Goal: Task Accomplishment & Management: Manage account settings

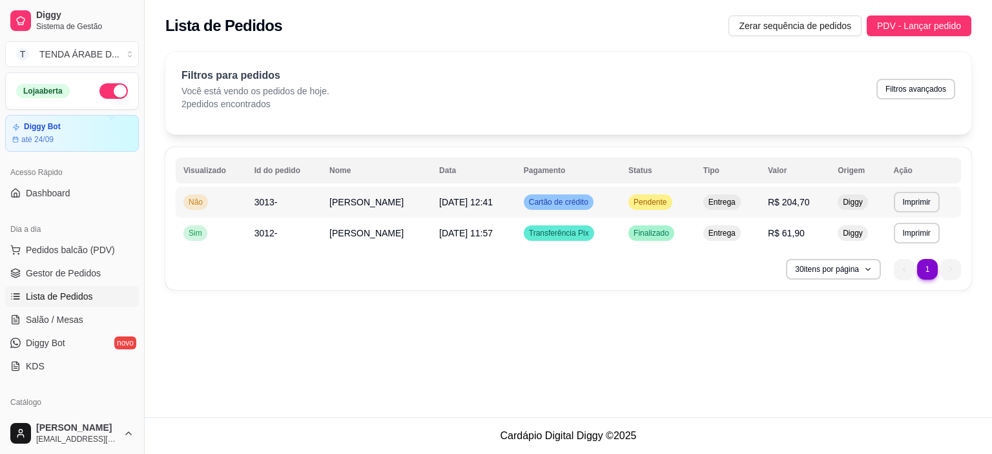
click at [659, 202] on td "Pendente" at bounding box center [657, 202] width 75 height 31
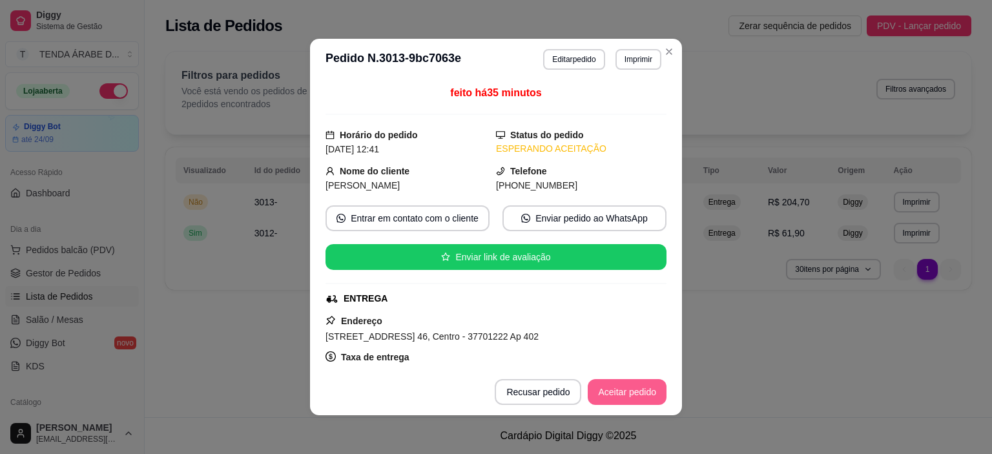
click at [603, 397] on button "Aceitar pedido" at bounding box center [627, 392] width 79 height 26
click at [603, 397] on button "Mover para preparo" at bounding box center [616, 392] width 97 height 25
click at [603, 397] on button "Mover para entrega" at bounding box center [616, 392] width 97 height 25
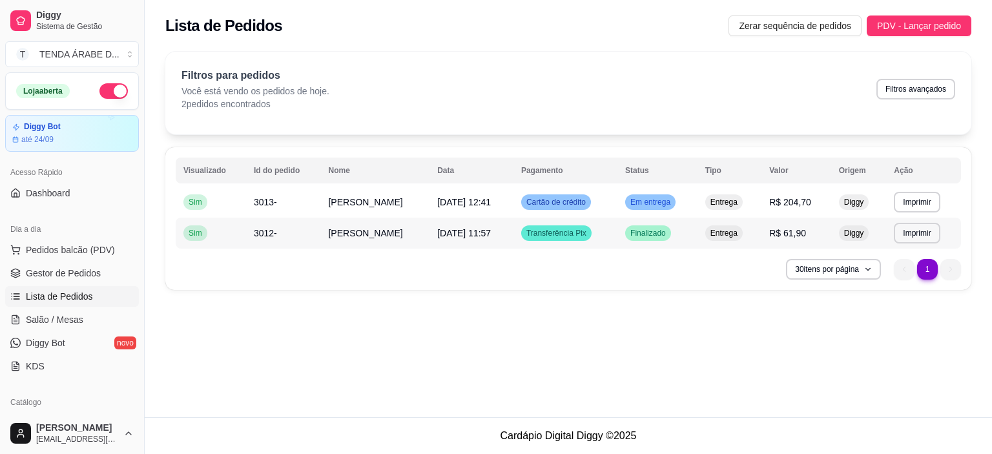
click at [677, 237] on td "Finalizado" at bounding box center [657, 233] width 80 height 31
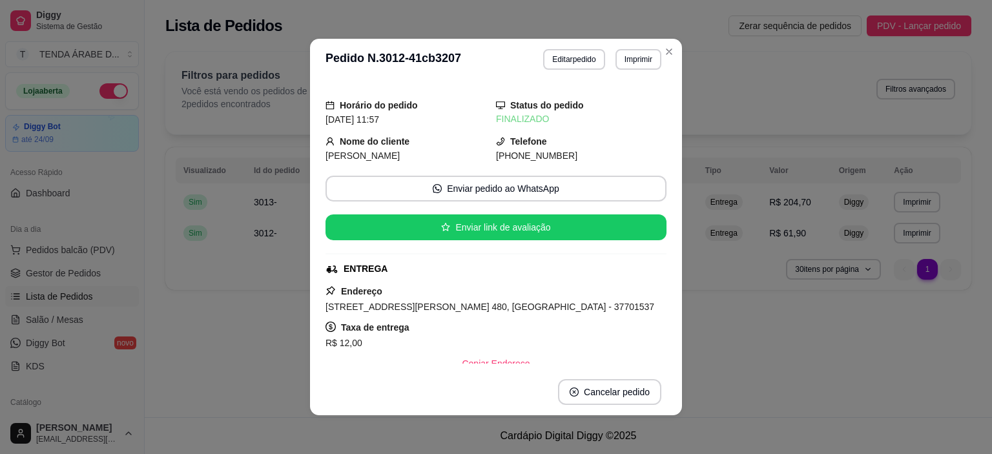
scroll to position [3, 0]
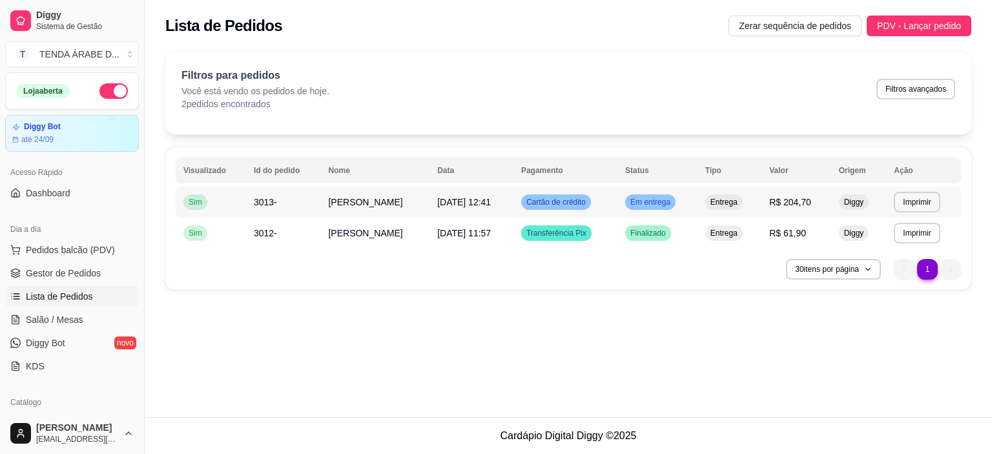
click at [677, 203] on td "Em entrega" at bounding box center [657, 202] width 80 height 31
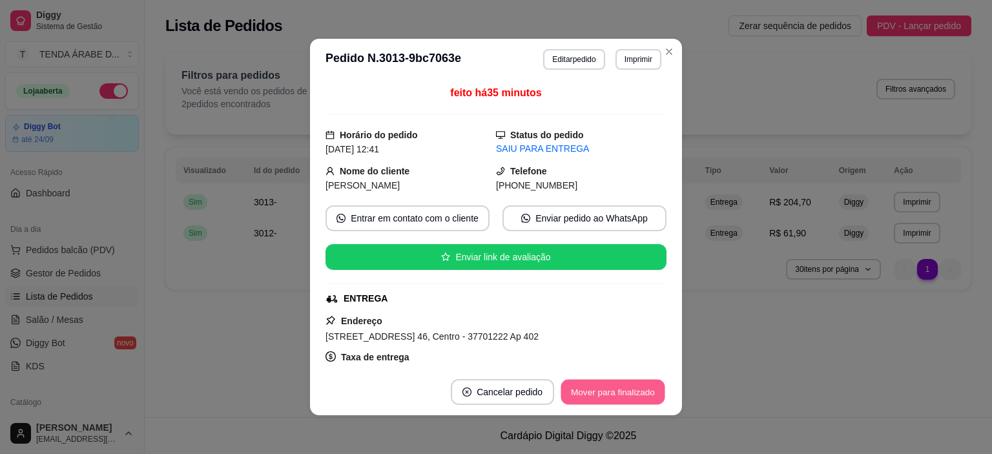
click at [610, 383] on button "Mover para finalizado" at bounding box center [613, 392] width 104 height 25
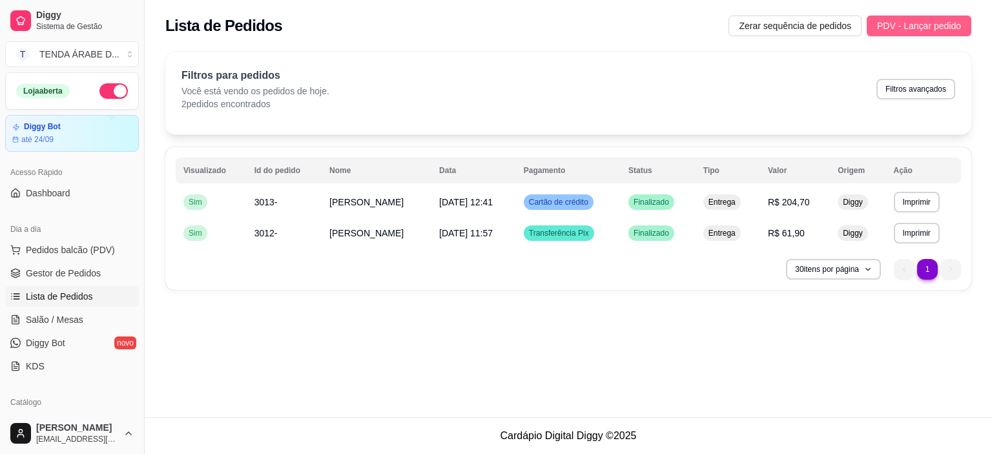
click at [888, 26] on span "PDV - Lançar pedido" at bounding box center [919, 26] width 84 height 14
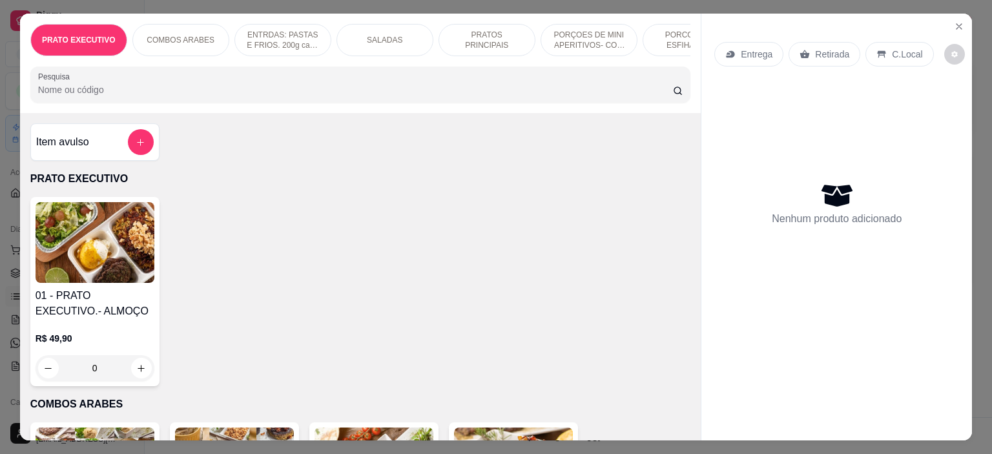
click at [96, 139] on div "Item avulso" at bounding box center [95, 142] width 118 height 26
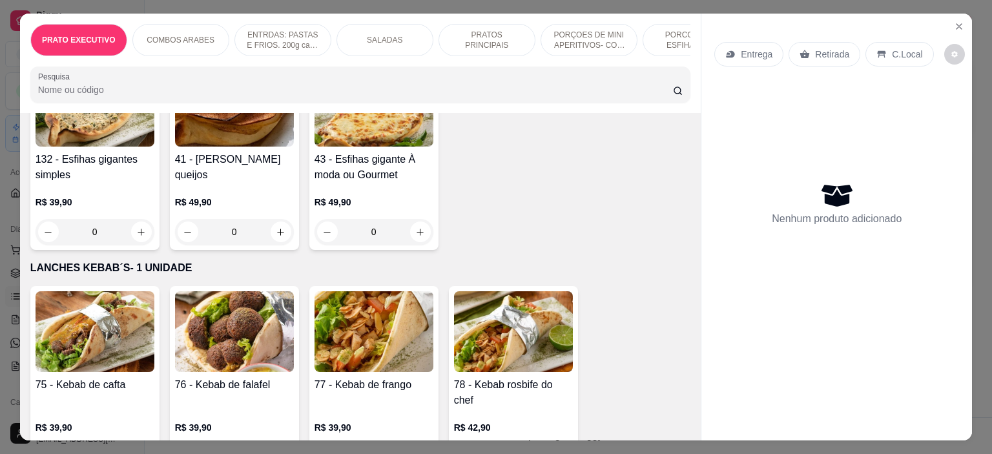
scroll to position [5553, 0]
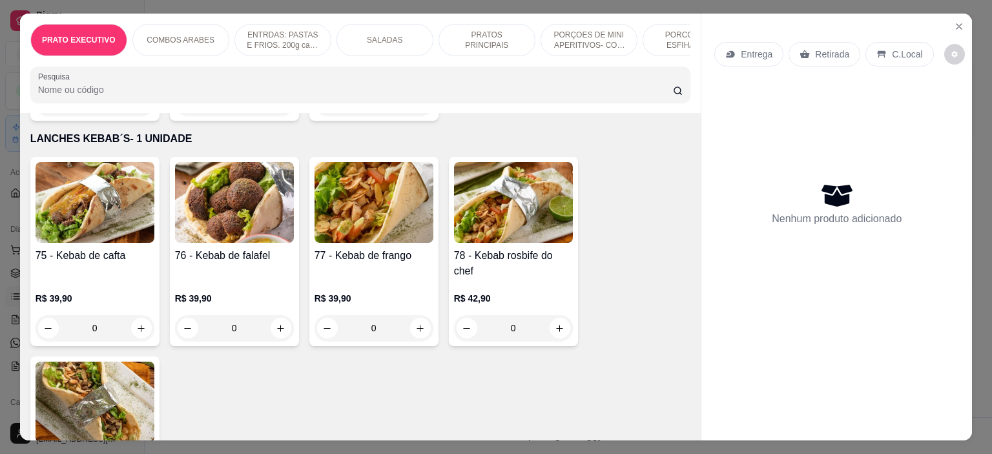
click at [551, 330] on div "0" at bounding box center [513, 328] width 119 height 26
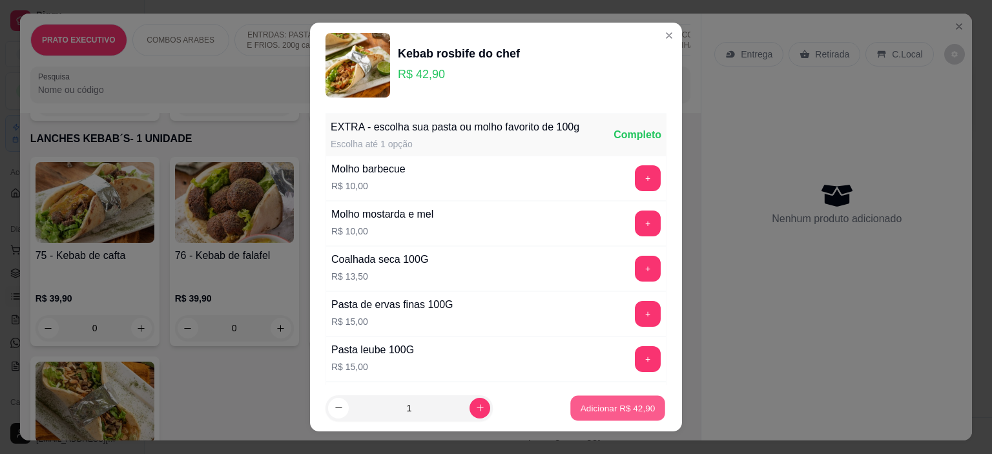
click at [585, 414] on p "Adicionar R$ 42,90" at bounding box center [617, 408] width 75 height 12
type input "1"
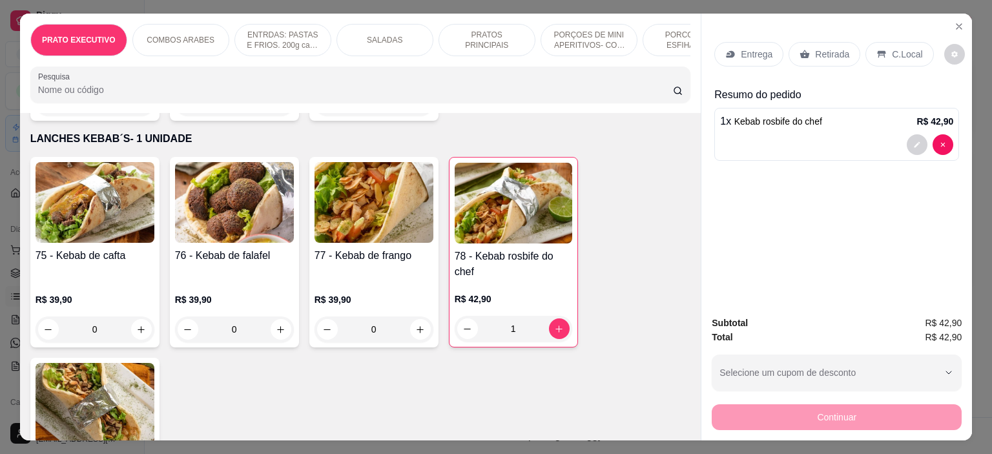
click at [808, 51] on div "Retirada" at bounding box center [824, 54] width 72 height 25
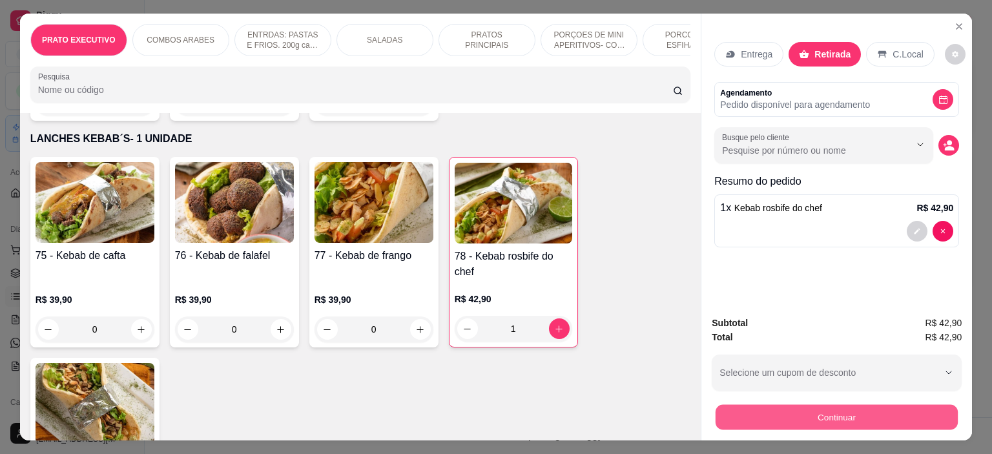
click at [809, 415] on button "Continuar" at bounding box center [836, 417] width 242 height 25
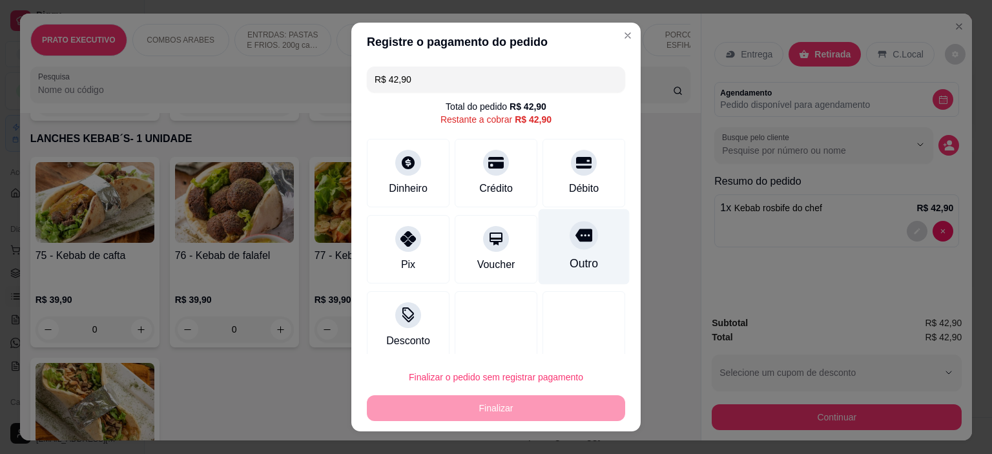
click at [558, 251] on div "Outro" at bounding box center [583, 247] width 91 height 76
type input "R$ 0,00"
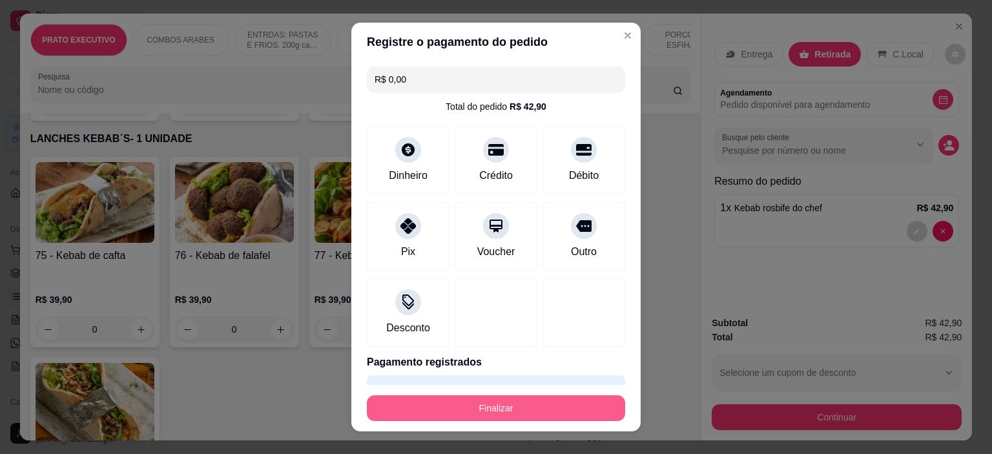
click at [489, 405] on button "Finalizar" at bounding box center [496, 408] width 258 height 26
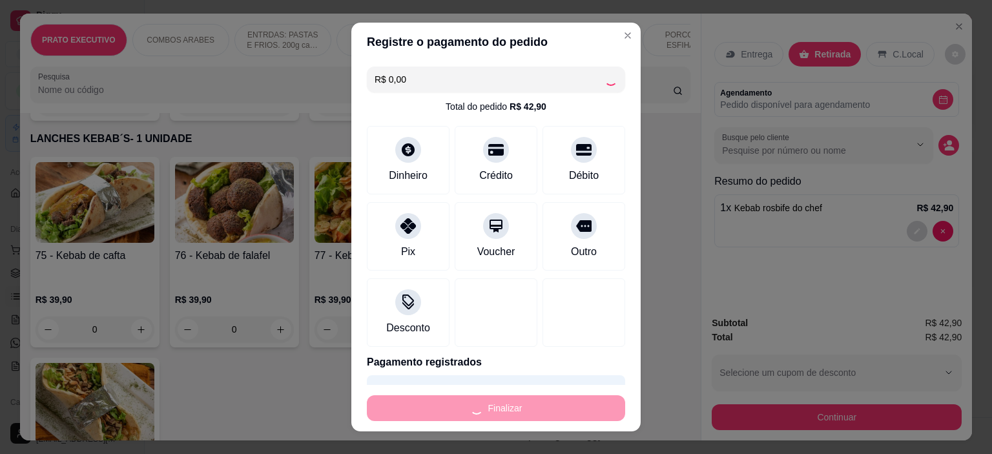
type input "0"
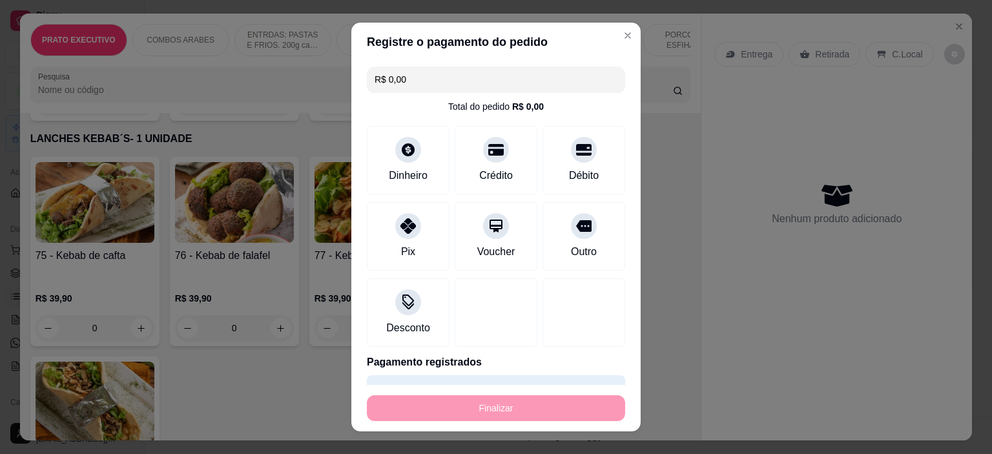
type input "-R$ 42,90"
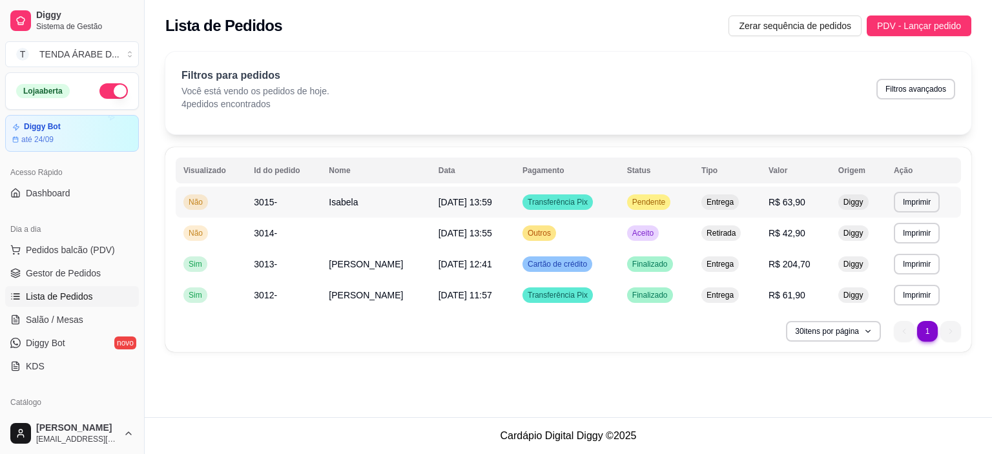
click at [665, 207] on td "Pendente" at bounding box center [656, 202] width 74 height 31
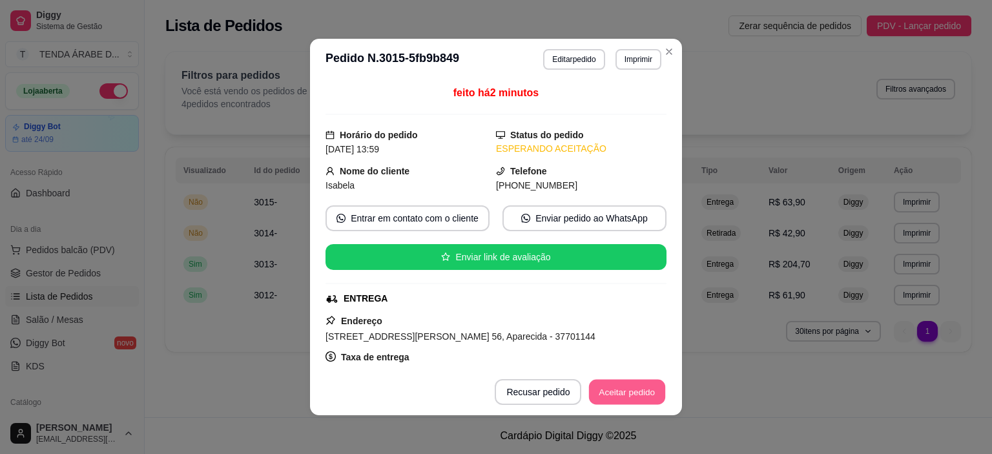
click at [624, 402] on button "Aceitar pedido" at bounding box center [627, 392] width 76 height 25
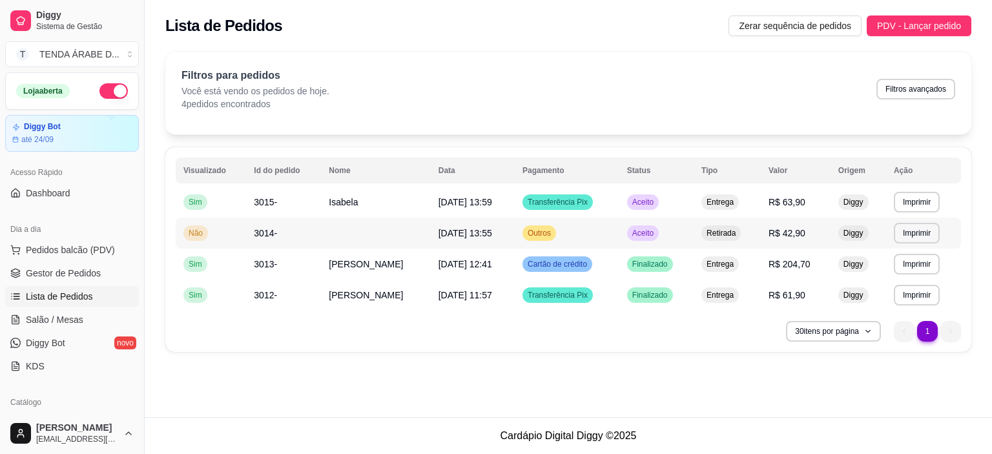
click at [663, 238] on td "Aceito" at bounding box center [656, 233] width 74 height 31
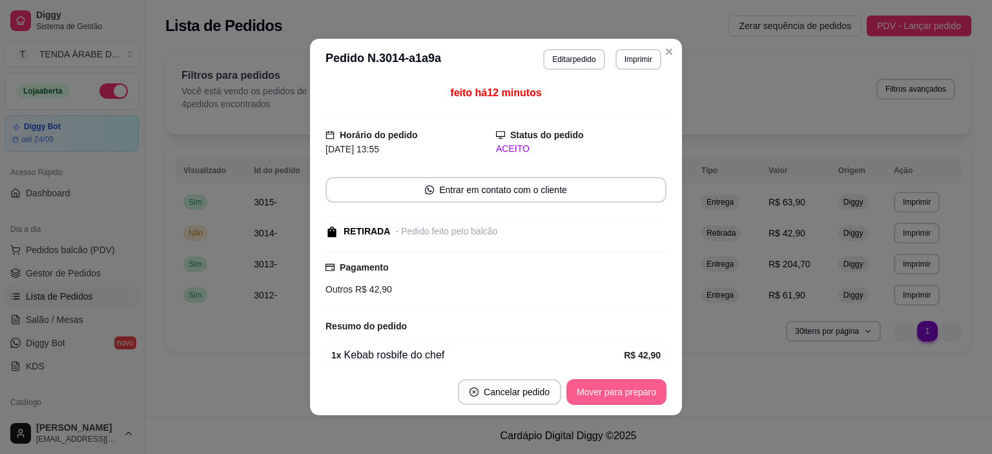
click at [620, 393] on button "Mover para preparo" at bounding box center [616, 392] width 100 height 26
click at [620, 393] on button "Mover para retirada disponível" at bounding box center [595, 392] width 143 height 26
click at [620, 393] on button "Mover para finalizado" at bounding box center [613, 392] width 104 height 25
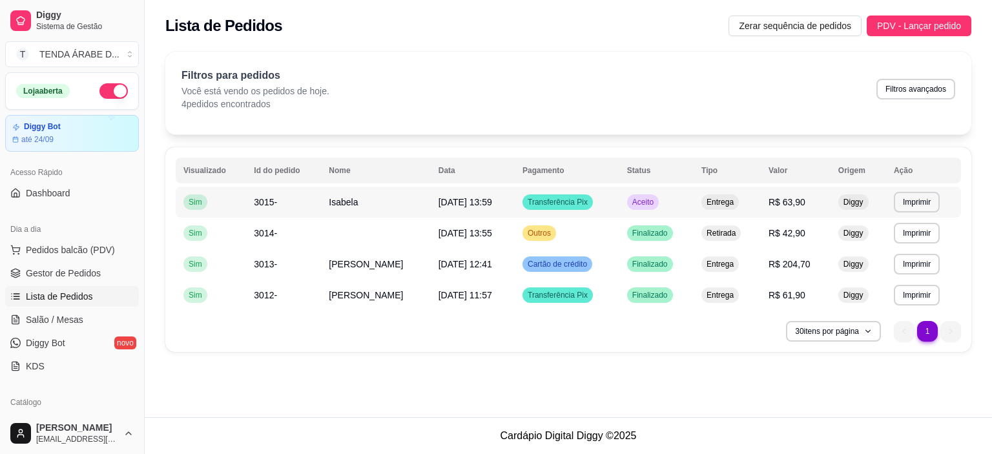
click at [661, 199] on td "Aceito" at bounding box center [656, 202] width 74 height 31
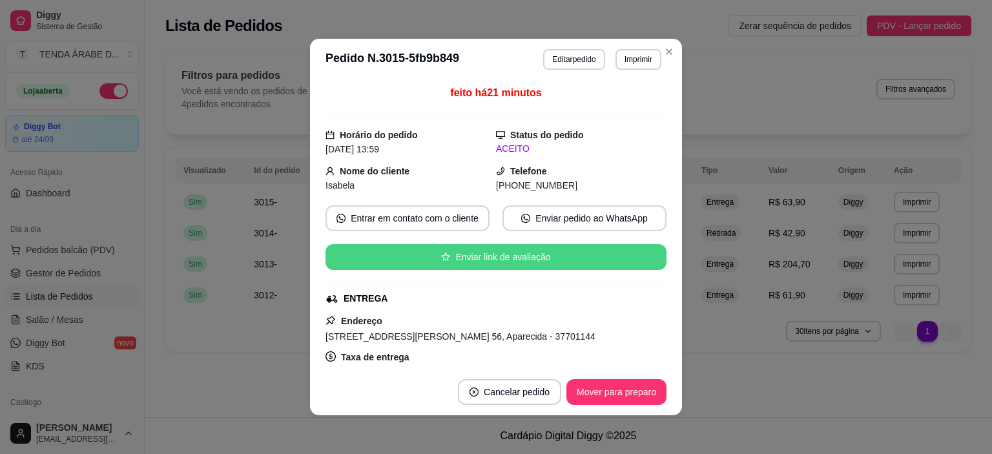
scroll to position [129, 0]
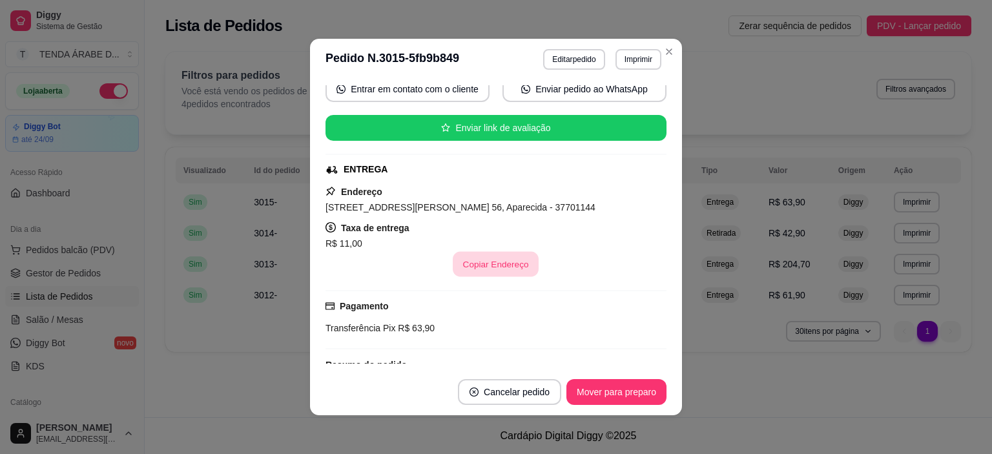
click at [483, 273] on button "Copiar Endereço" at bounding box center [496, 264] width 86 height 25
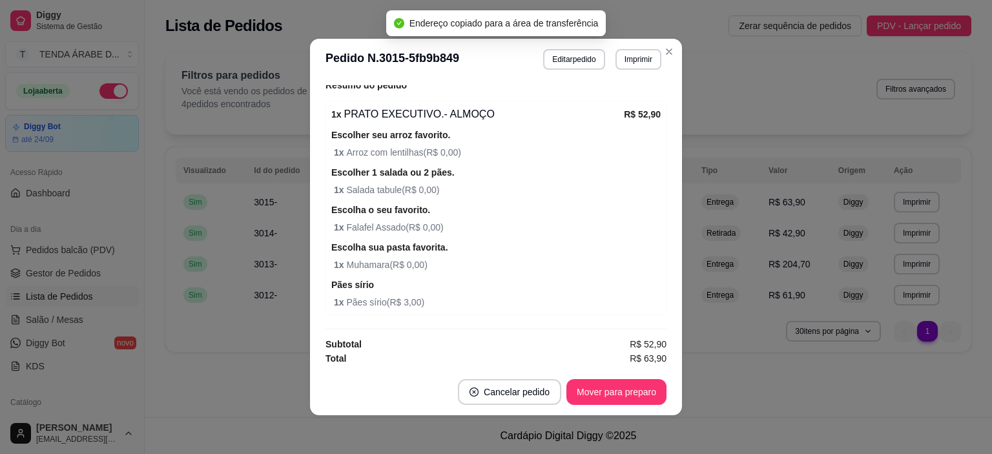
scroll to position [215, 0]
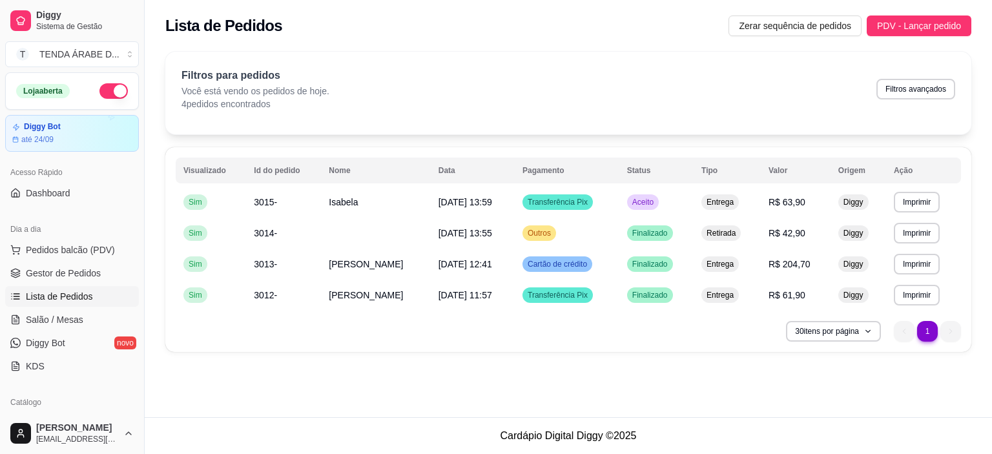
click at [111, 92] on button "button" at bounding box center [113, 90] width 28 height 15
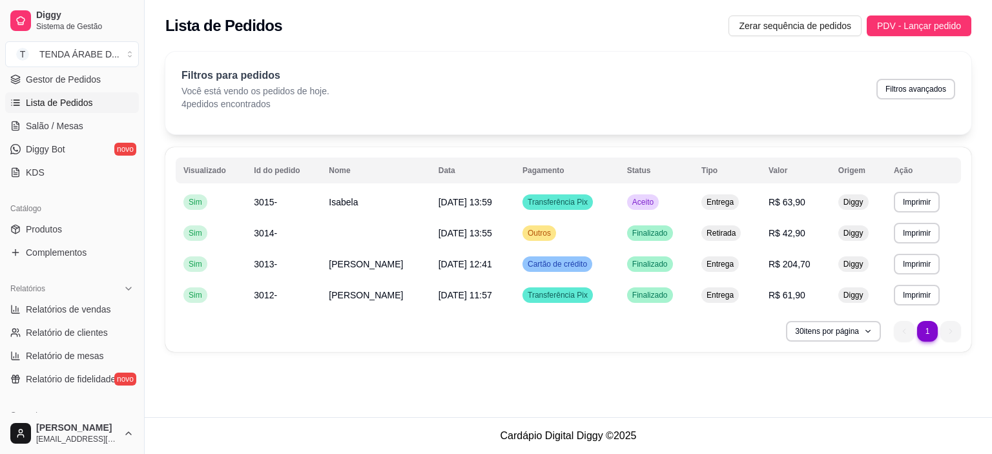
scroll to position [387, 0]
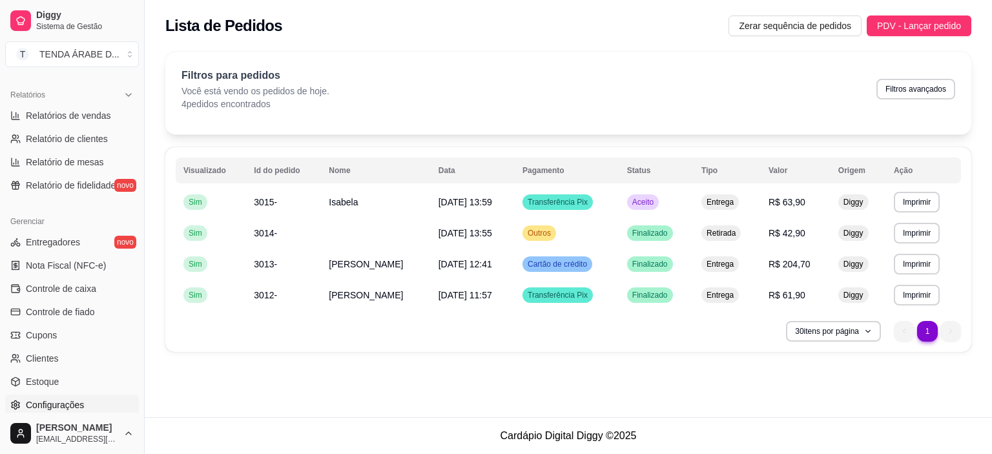
click at [54, 407] on span "Configurações" at bounding box center [55, 404] width 58 height 13
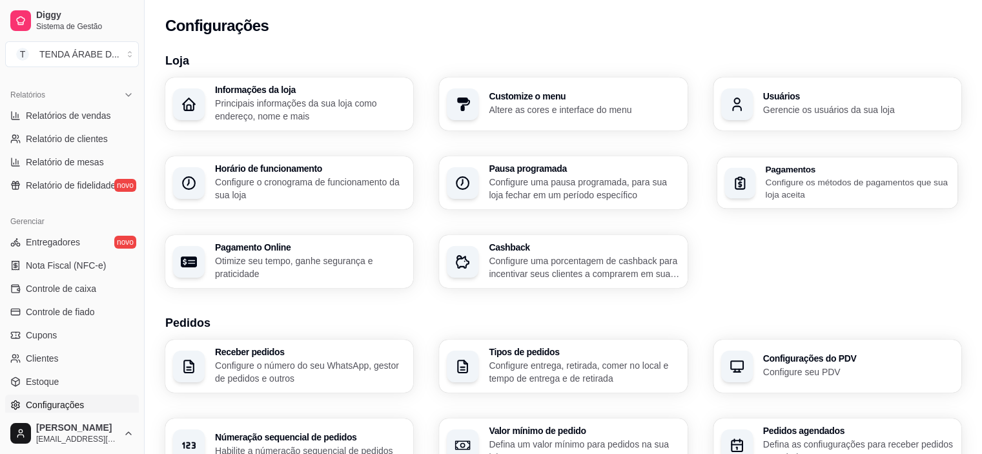
click at [867, 185] on p "Configure os métodos de pagamentos que sua loja aceita" at bounding box center [857, 188] width 185 height 25
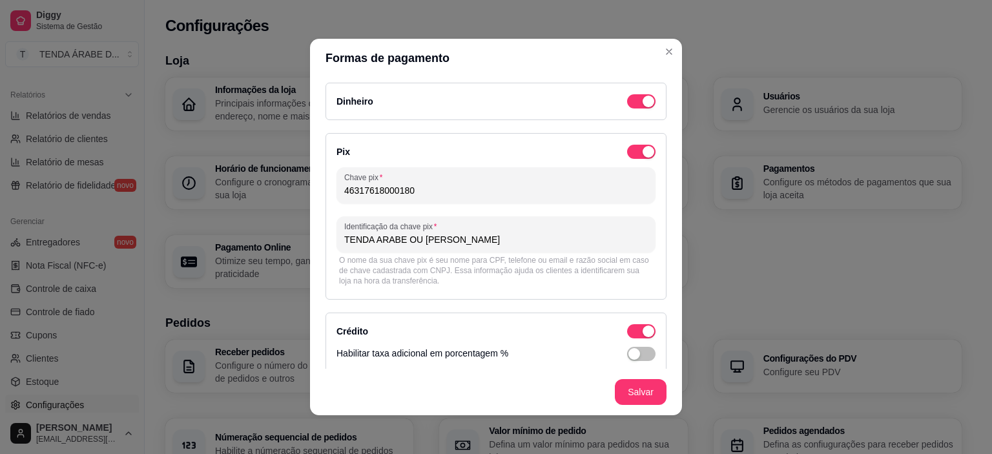
scroll to position [194, 0]
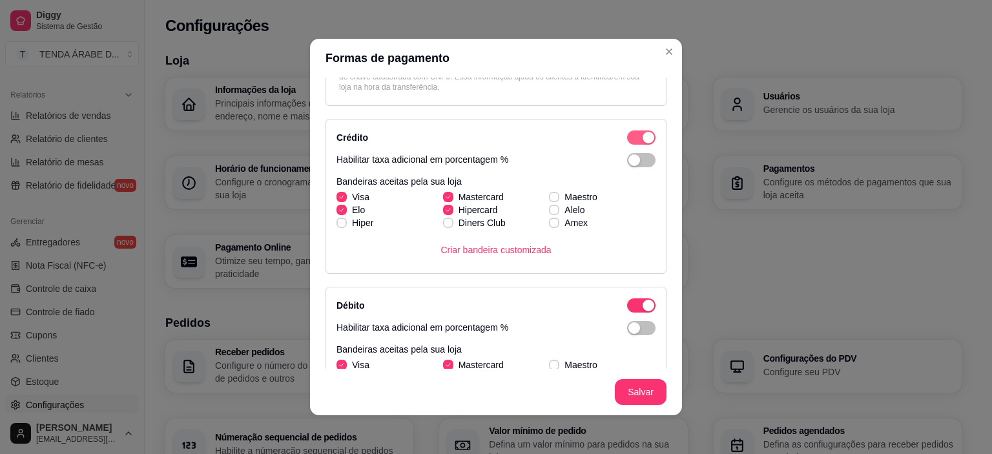
click at [642, 136] on div "button" at bounding box center [648, 138] width 12 height 12
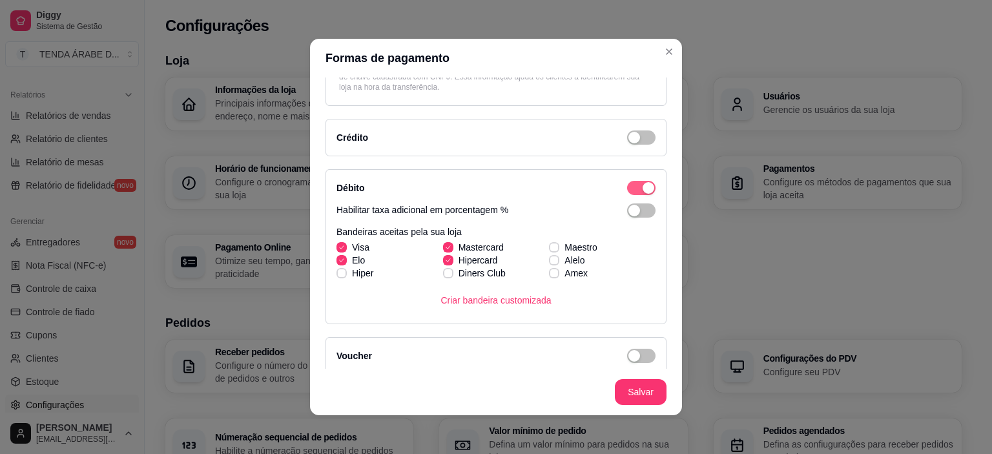
click at [642, 189] on div "button" at bounding box center [648, 188] width 12 height 12
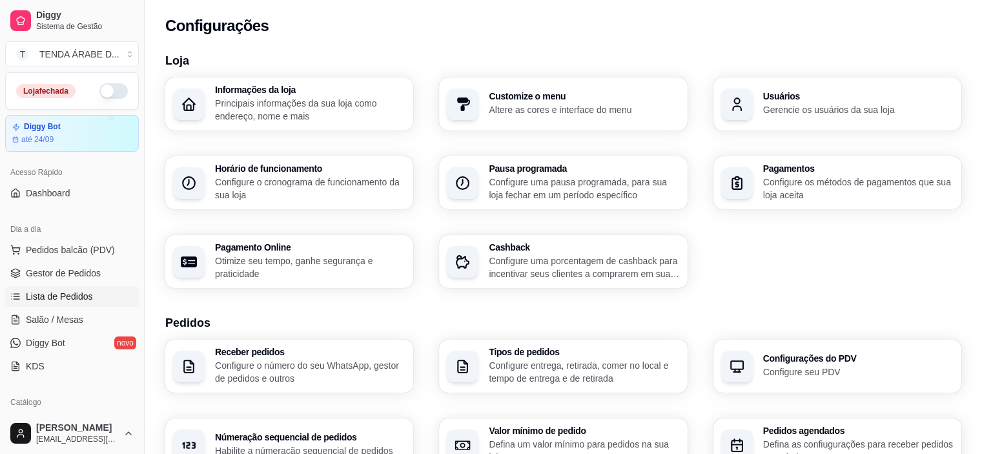
scroll to position [65, 0]
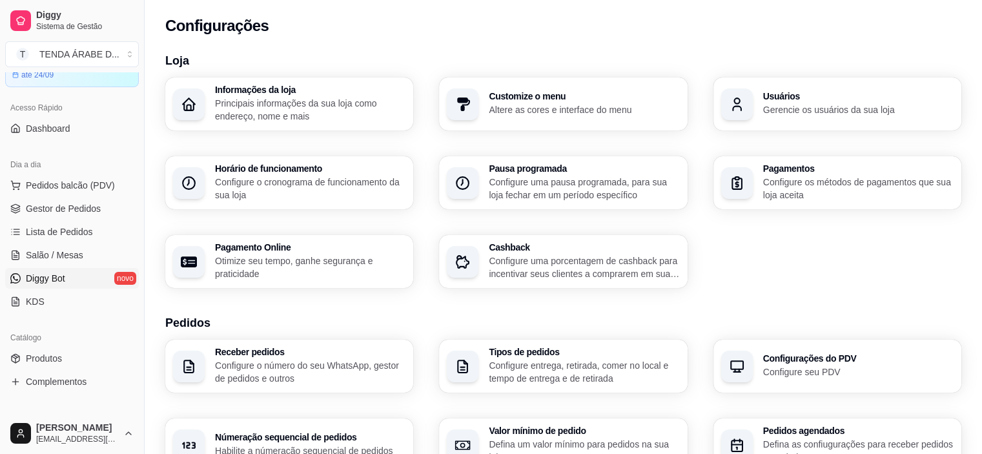
click at [54, 272] on span "Diggy Bot" at bounding box center [45, 278] width 39 height 13
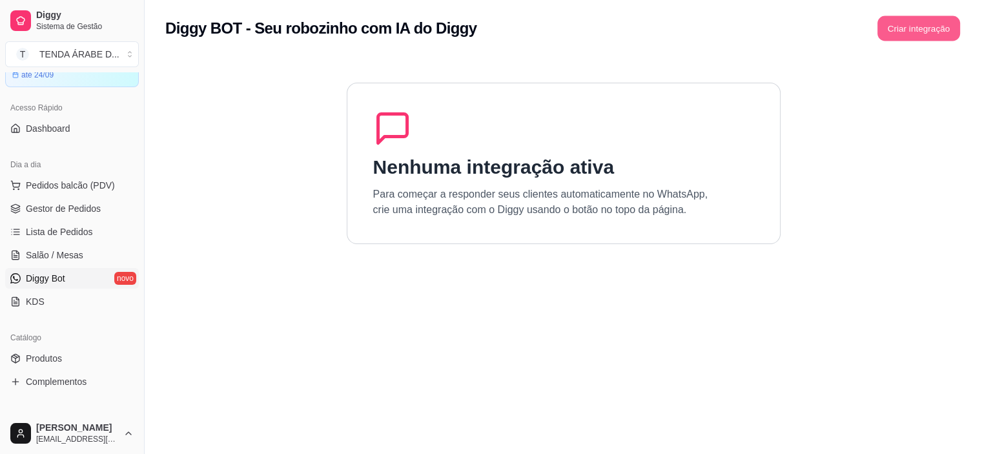
click at [915, 23] on button "Criar integração" at bounding box center [918, 28] width 83 height 25
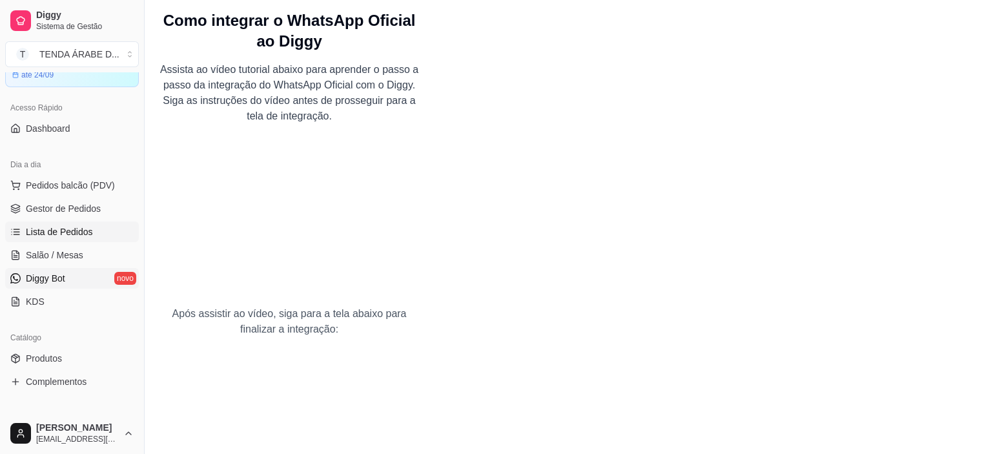
click at [65, 227] on span "Lista de Pedidos" at bounding box center [59, 231] width 67 height 13
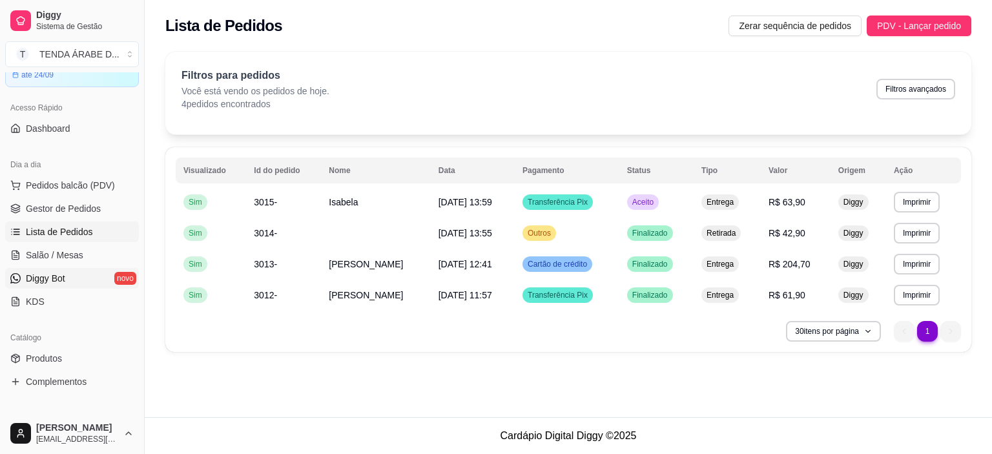
click at [54, 276] on span "Diggy Bot" at bounding box center [45, 278] width 39 height 13
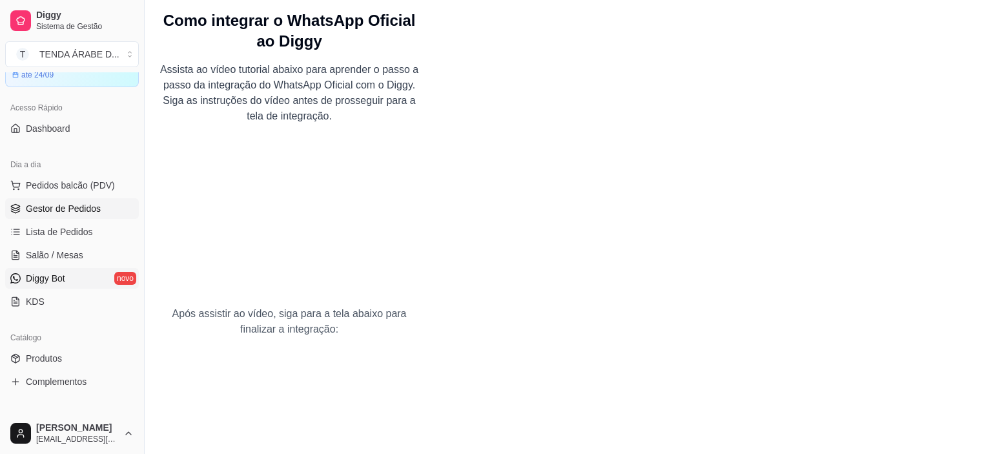
click at [39, 210] on span "Gestor de Pedidos" at bounding box center [63, 208] width 75 height 13
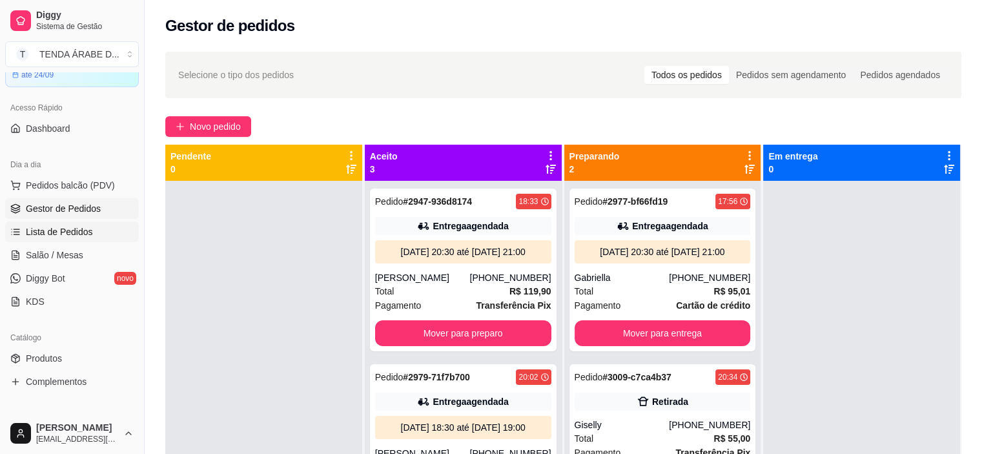
click at [43, 230] on span "Lista de Pedidos" at bounding box center [59, 231] width 67 height 13
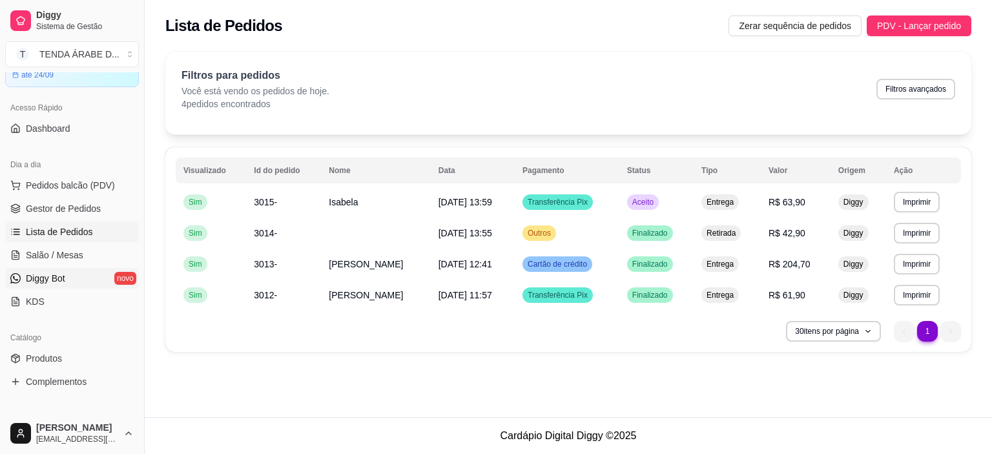
click at [44, 283] on span "Diggy Bot" at bounding box center [45, 278] width 39 height 13
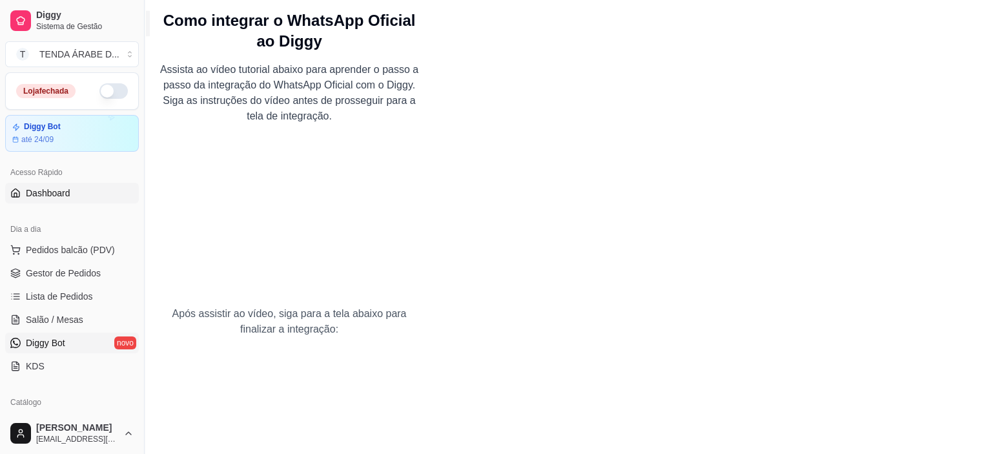
click at [70, 192] on link "Dashboard" at bounding box center [72, 193] width 134 height 21
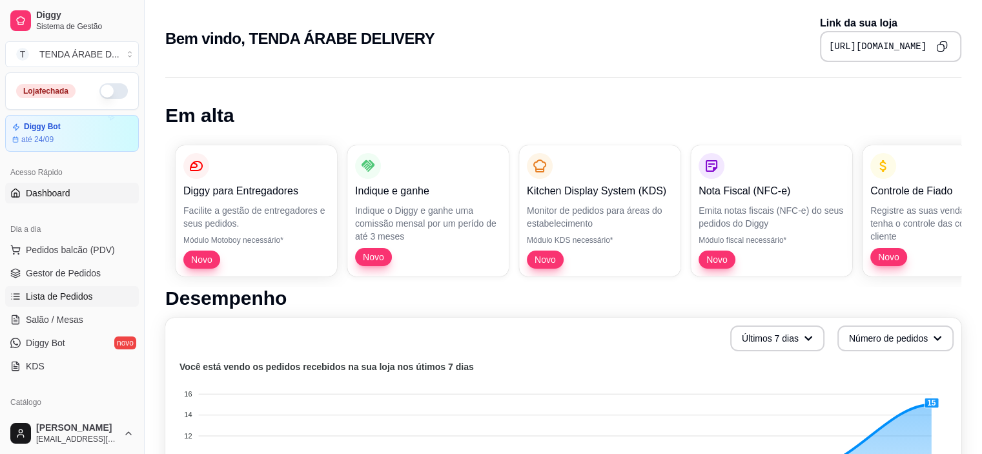
click at [50, 295] on span "Lista de Pedidos" at bounding box center [59, 296] width 67 height 13
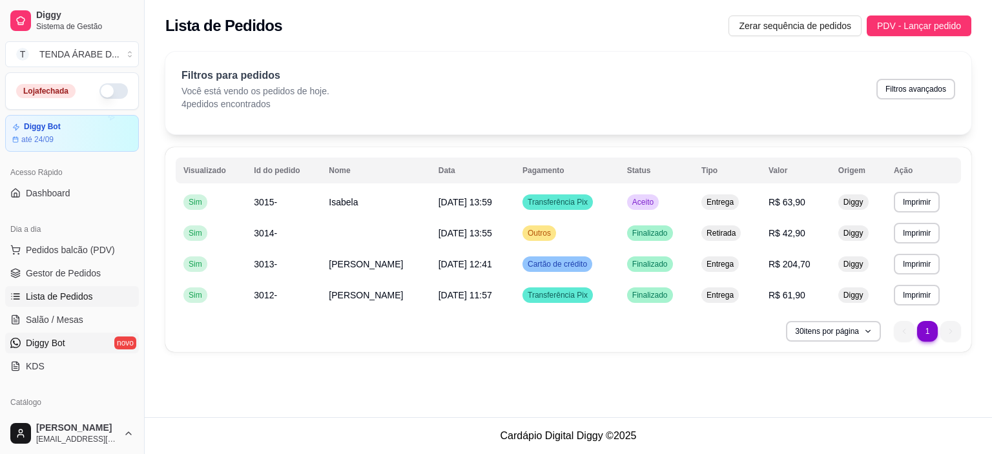
click at [67, 347] on link "Diggy Bot novo" at bounding box center [72, 343] width 134 height 21
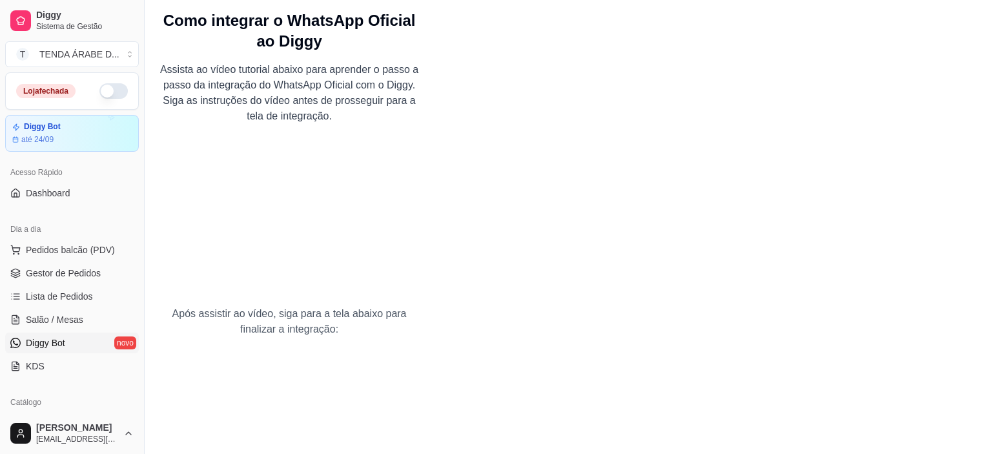
click at [372, 26] on h2 "Como integrar o WhatsApp Oficial ao Diggy" at bounding box center [289, 30] width 269 height 41
